Goal: Find specific page/section: Find specific page/section

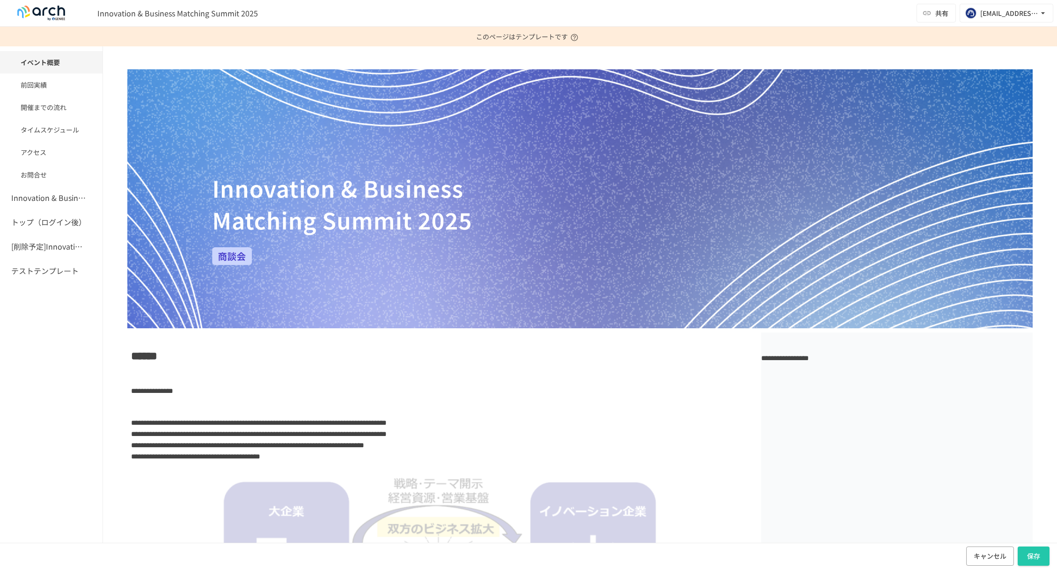
scroll to position [86, 0]
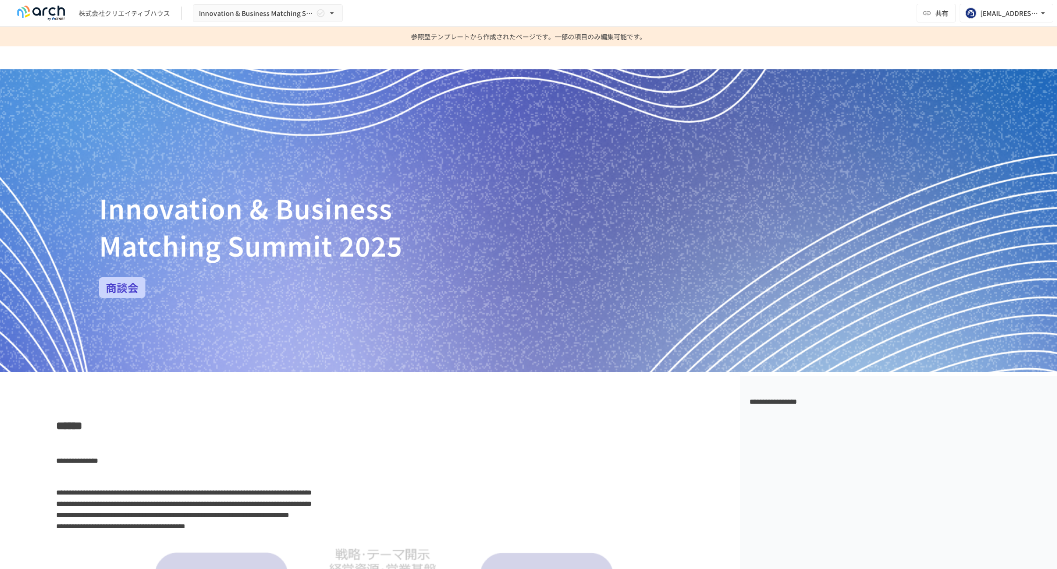
scroll to position [1522, 0]
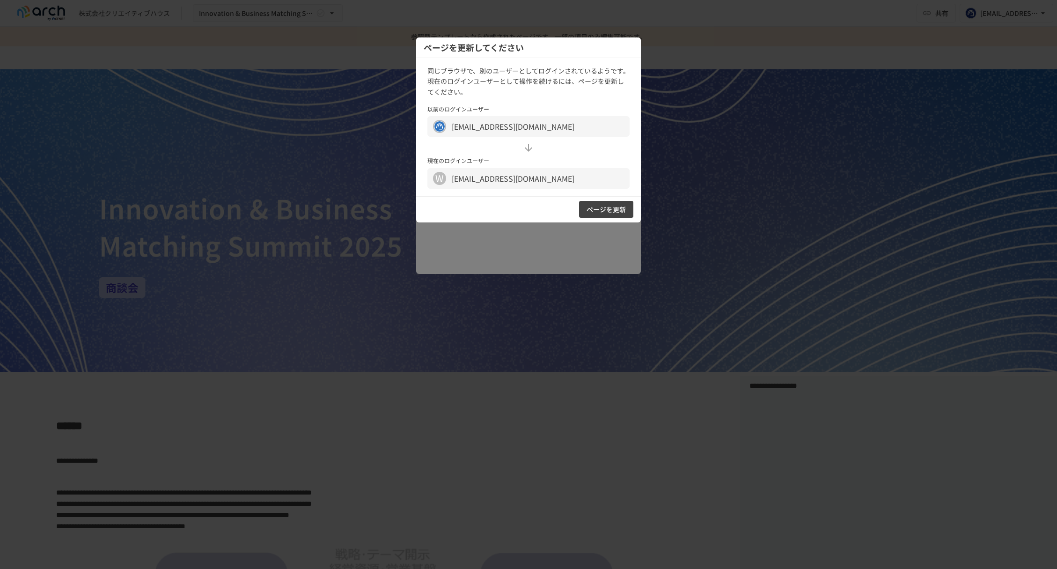
click at [681, 139] on div at bounding box center [528, 284] width 1057 height 569
click at [785, 31] on div at bounding box center [528, 284] width 1057 height 569
click at [613, 205] on button "ページを更新" at bounding box center [606, 209] width 54 height 17
